Goal: Navigation & Orientation: Find specific page/section

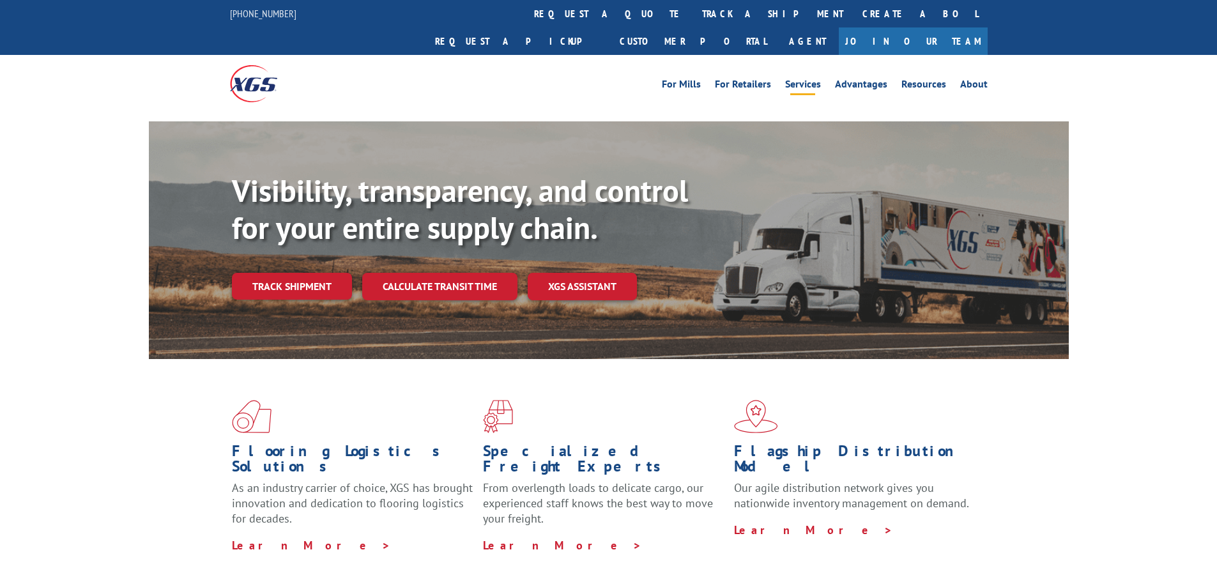
click at [806, 79] on link "Services" at bounding box center [803, 86] width 36 height 14
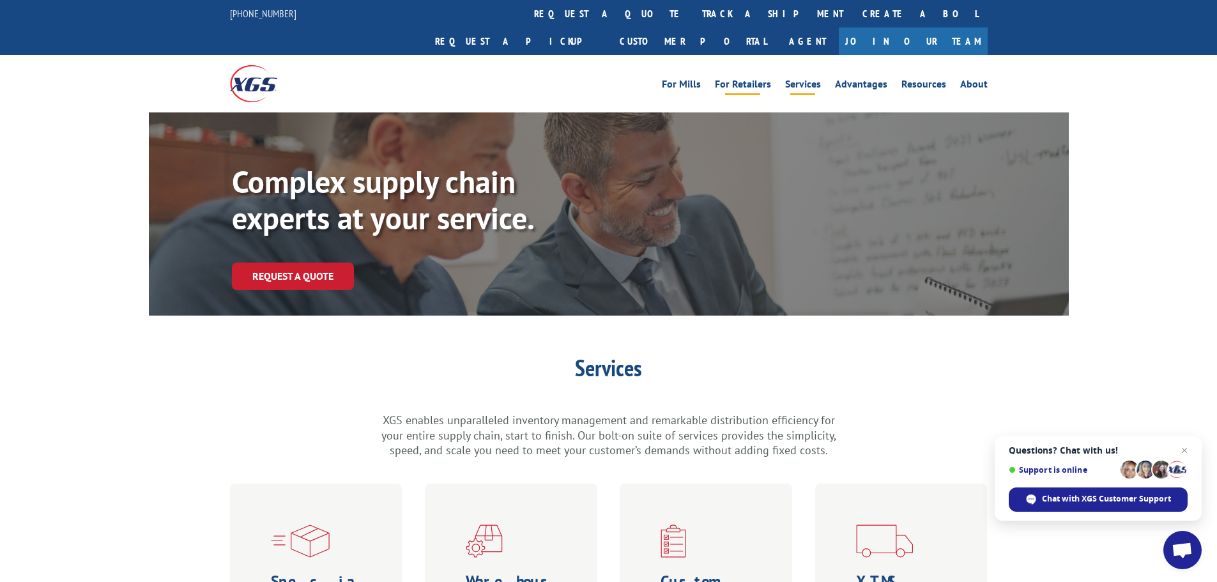
click at [755, 79] on link "For Retailers" at bounding box center [743, 86] width 56 height 14
